Goal: Task Accomplishment & Management: Manage account settings

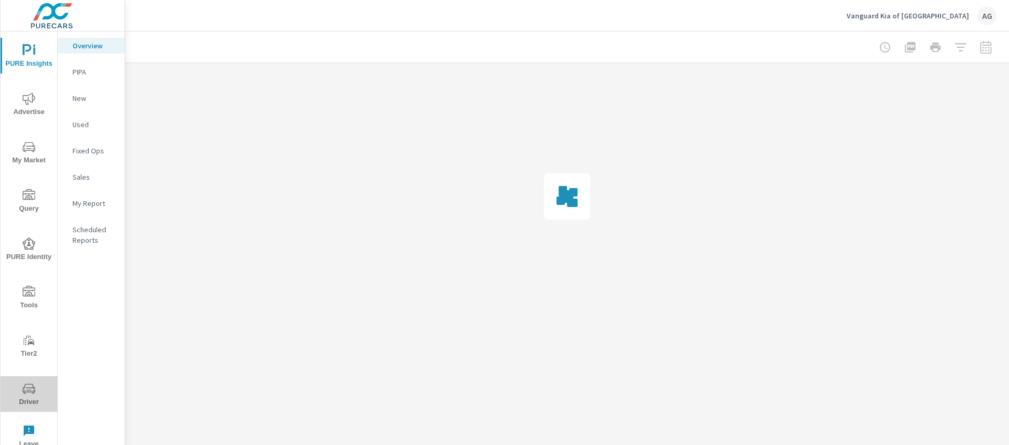
click at [39, 391] on span "Driver" at bounding box center [29, 396] width 50 height 26
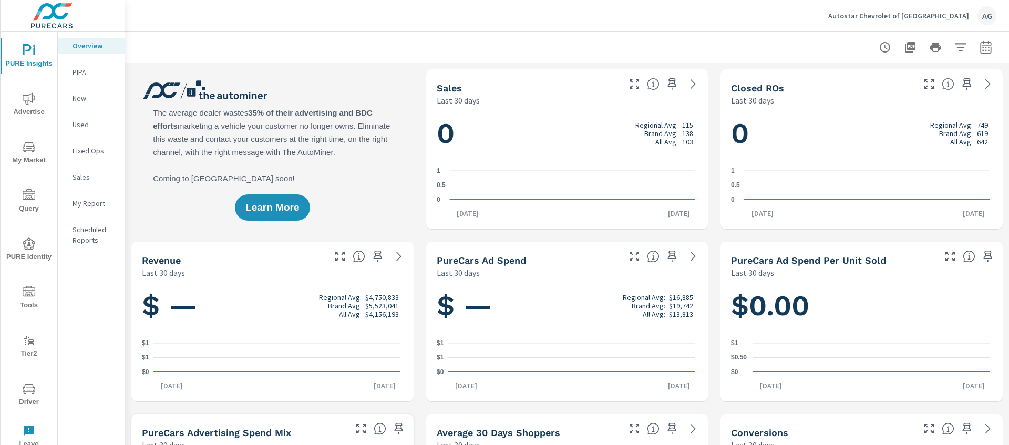
click at [993, 16] on div "AG" at bounding box center [987, 15] width 19 height 19
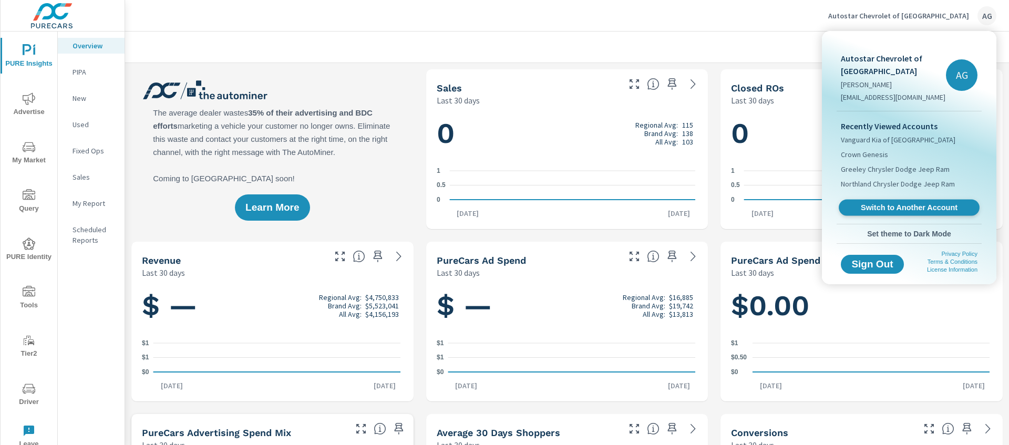
click at [892, 204] on span "Switch to Another Account" at bounding box center [909, 208] width 129 height 10
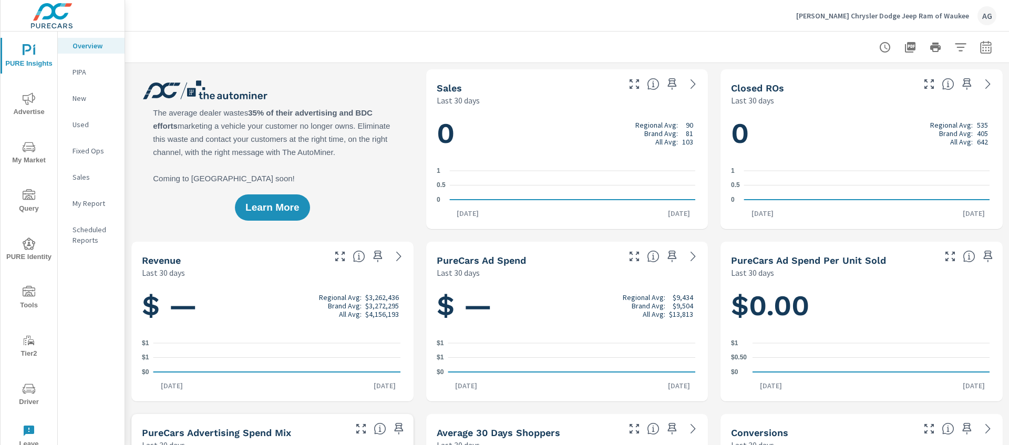
click at [29, 389] on icon "nav menu" at bounding box center [29, 389] width 13 height 13
click at [37, 390] on span "Driver" at bounding box center [29, 396] width 50 height 26
